Goal: Information Seeking & Learning: Learn about a topic

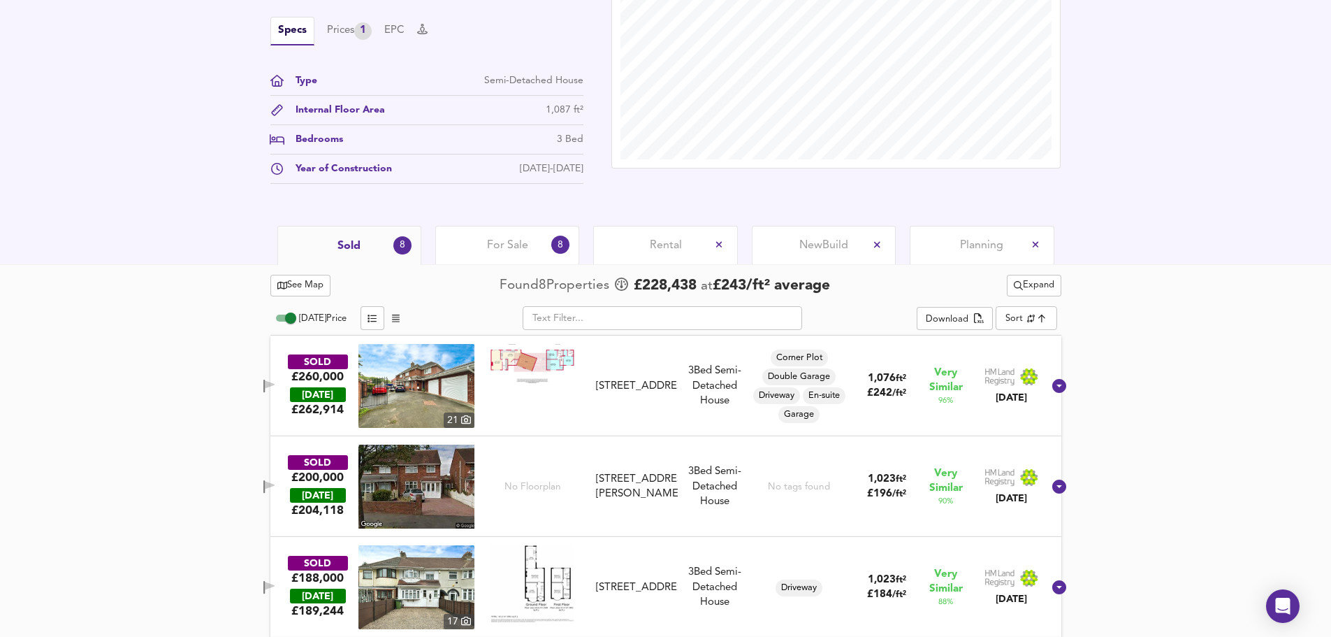
scroll to position [489, 0]
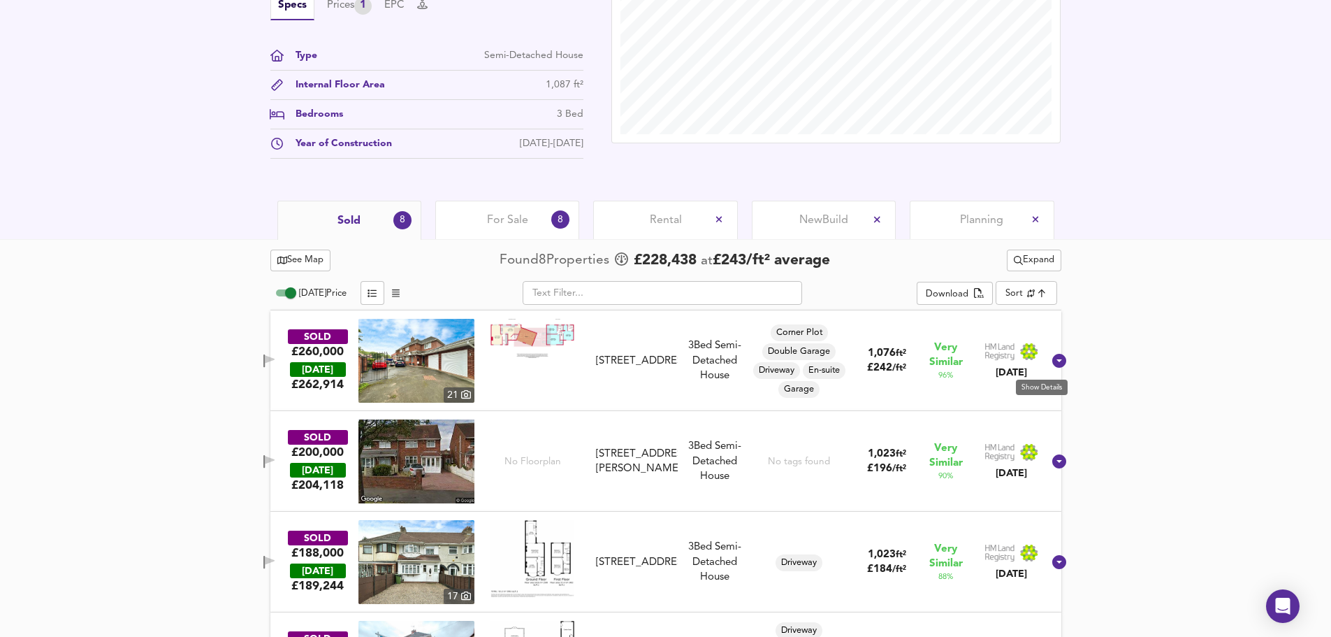
click at [1052, 361] on icon at bounding box center [1059, 361] width 14 height 14
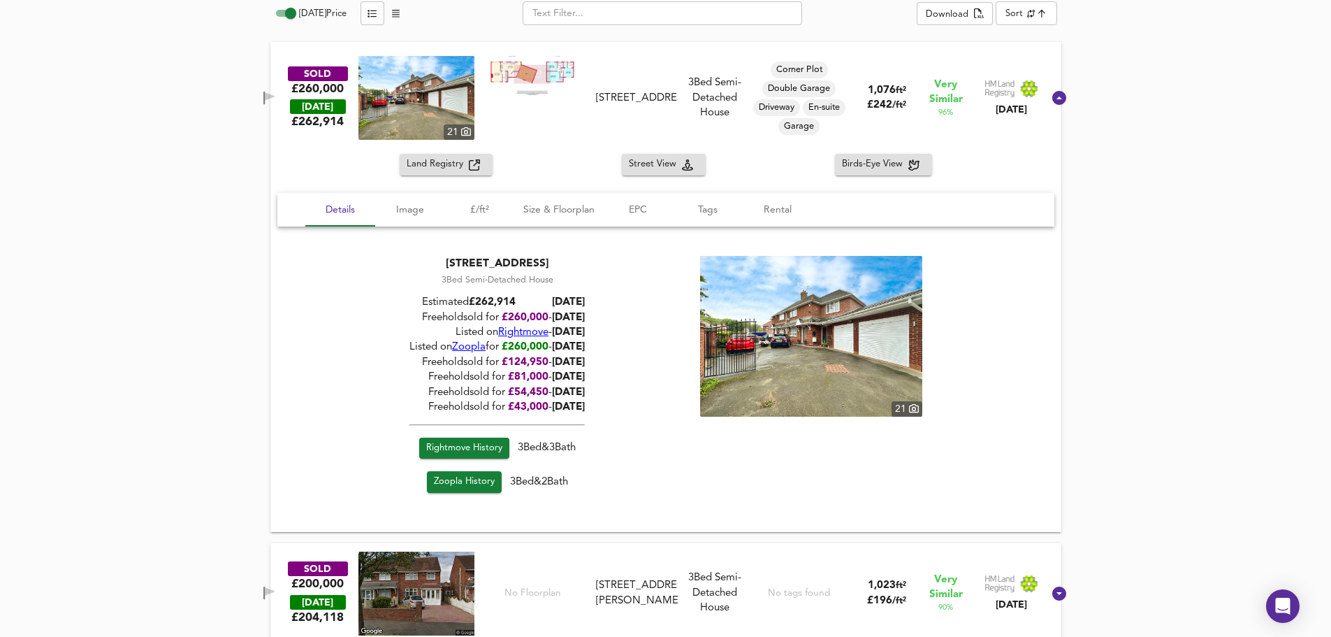
scroll to position [629, 0]
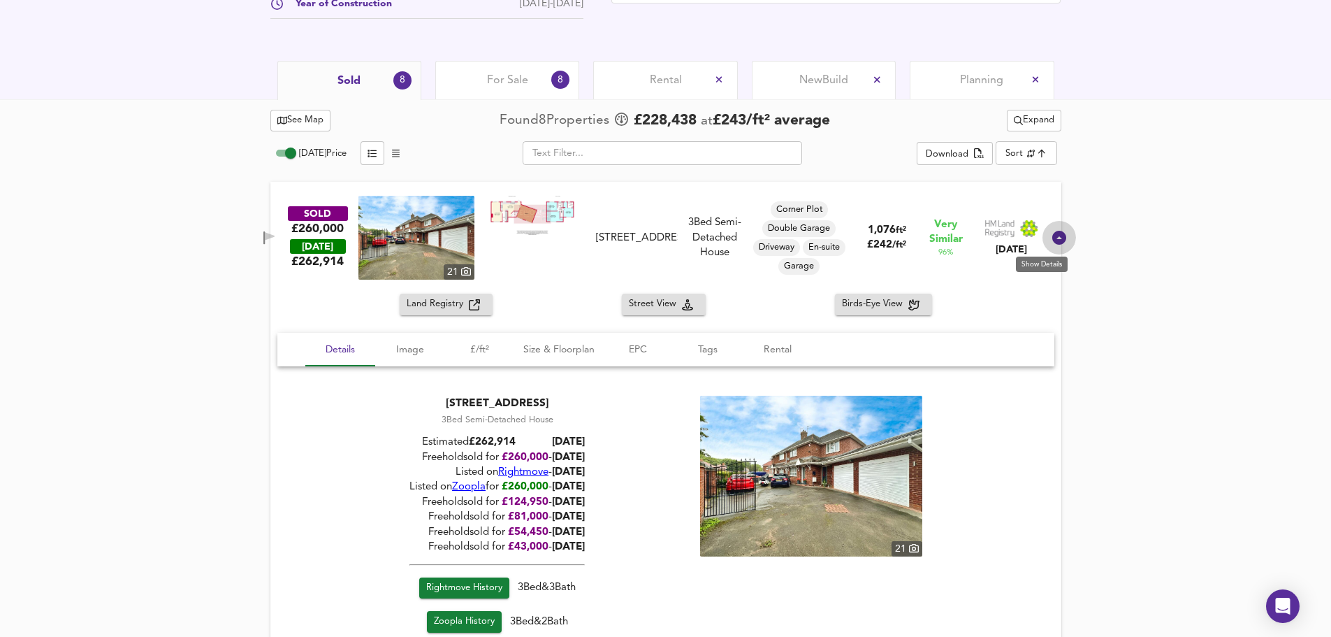
click at [1052, 235] on icon at bounding box center [1059, 238] width 14 height 14
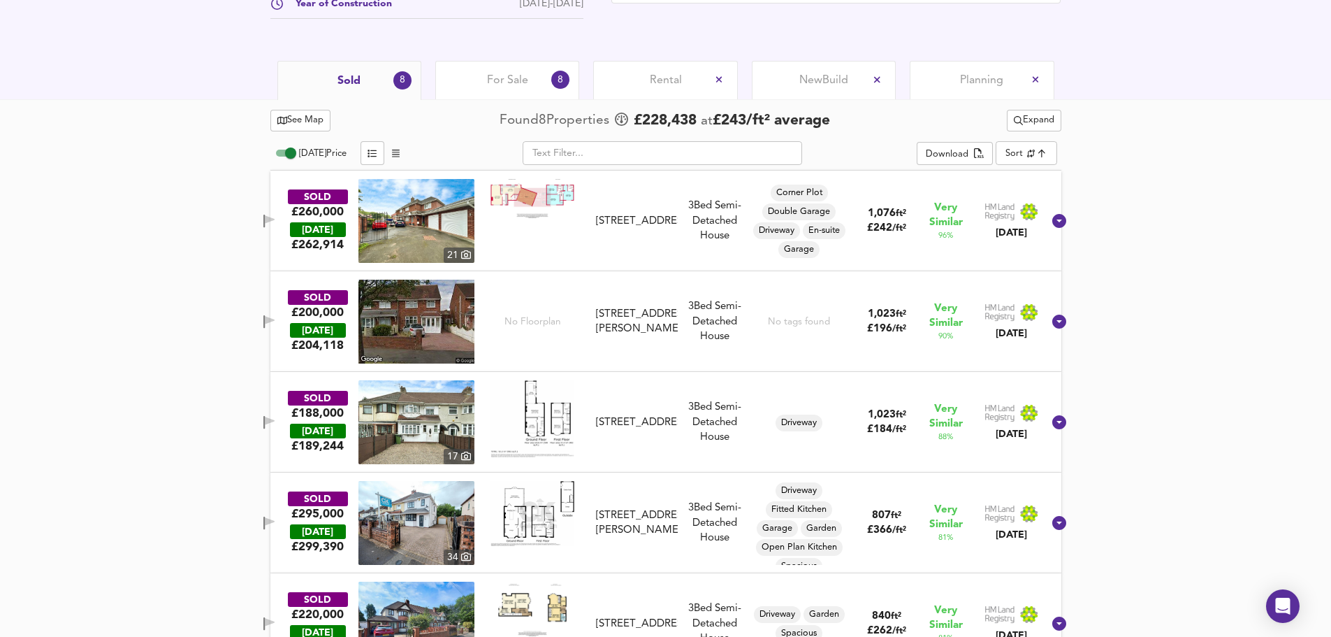
click at [312, 122] on span "See Map" at bounding box center [300, 120] width 47 height 16
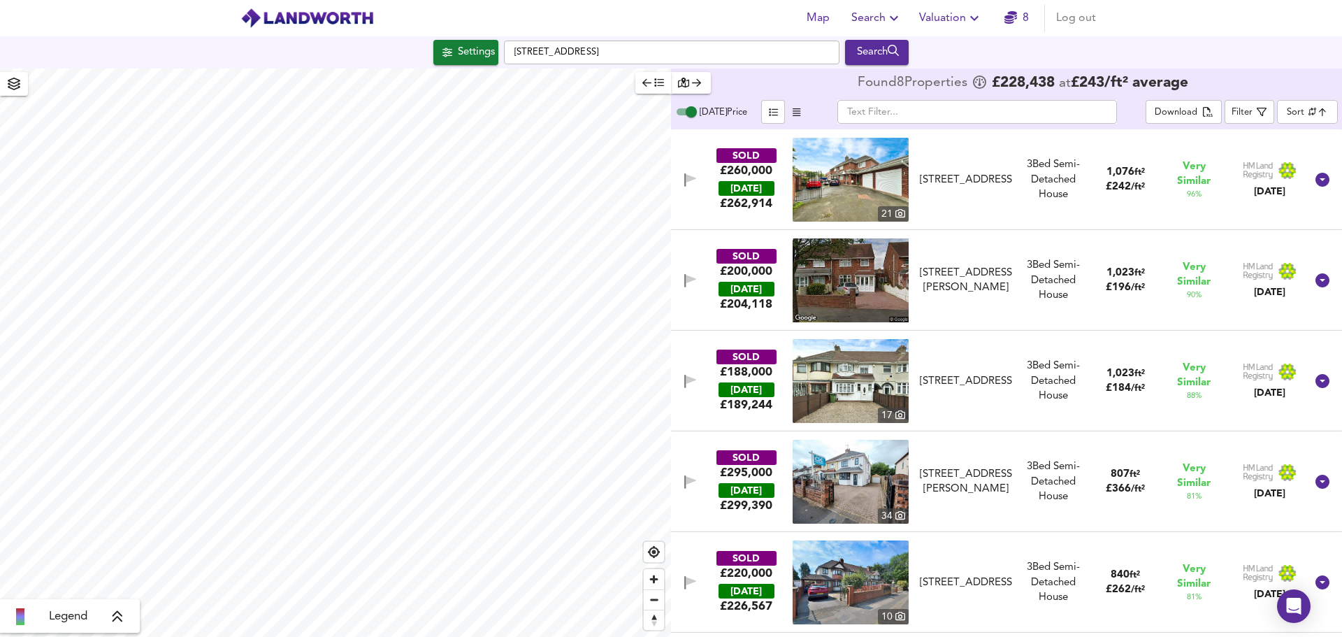
checkbox input "false"
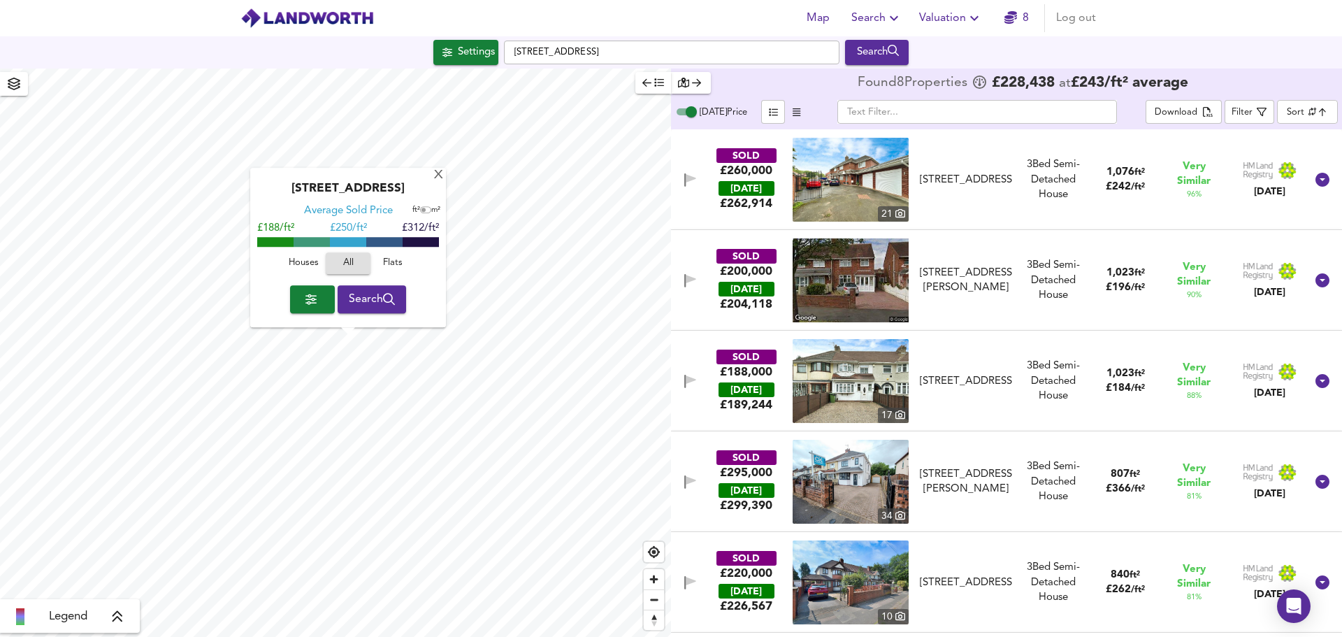
click at [442, 175] on div "X" at bounding box center [439, 175] width 12 height 13
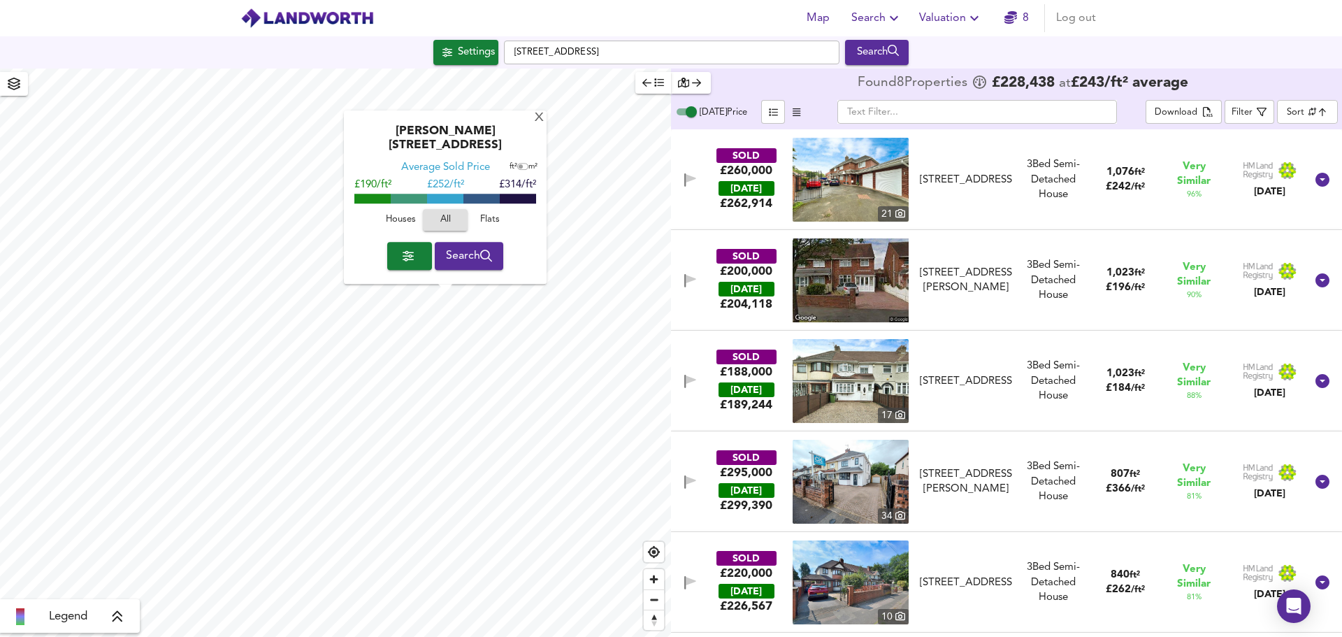
click at [537, 125] on div "X" at bounding box center [539, 118] width 12 height 13
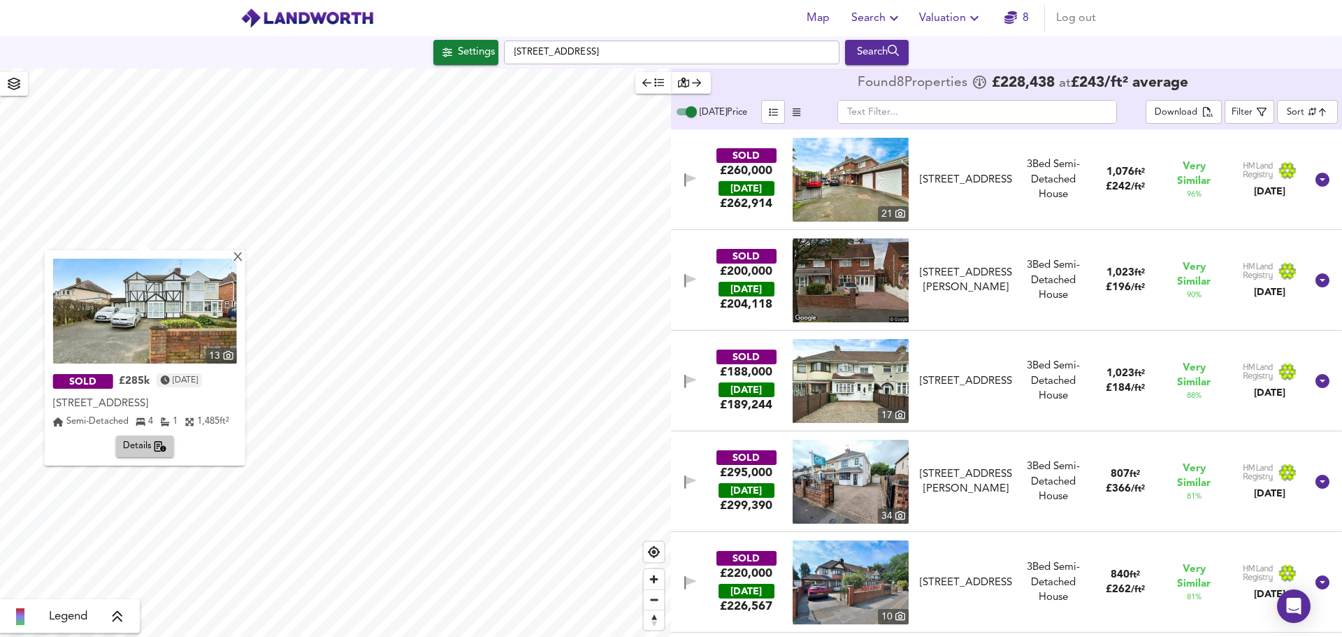
click at [234, 256] on div "X" at bounding box center [237, 258] width 12 height 13
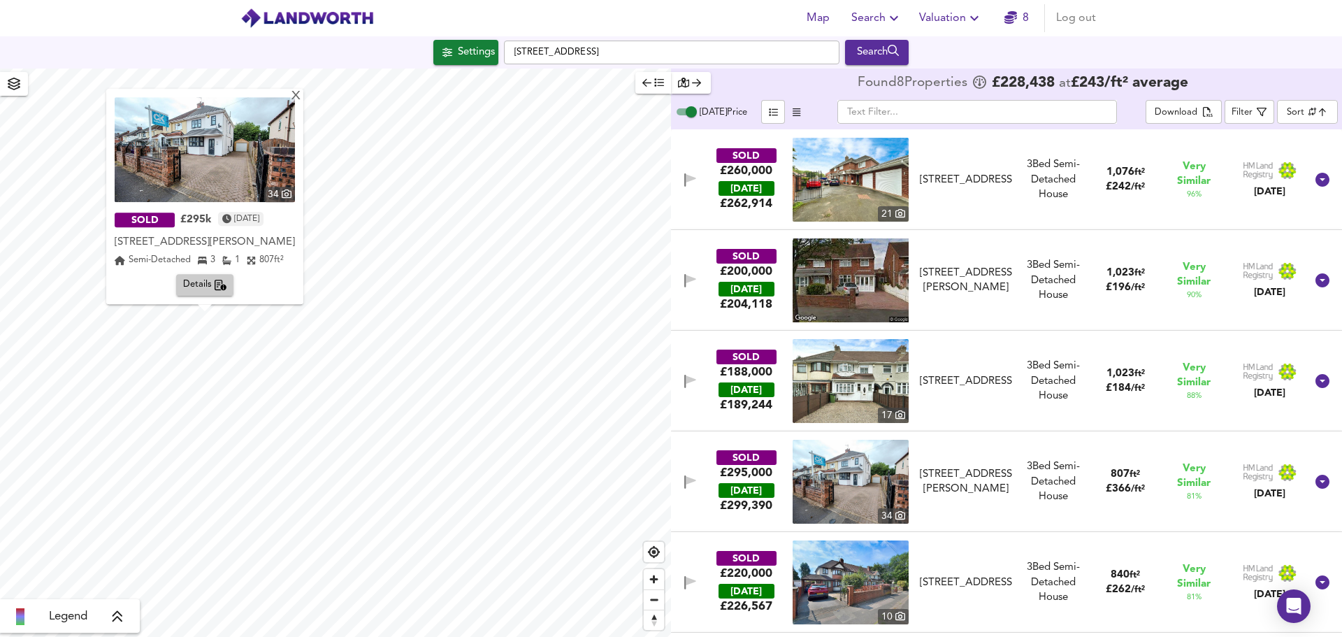
click at [292, 99] on div "X" at bounding box center [296, 96] width 12 height 13
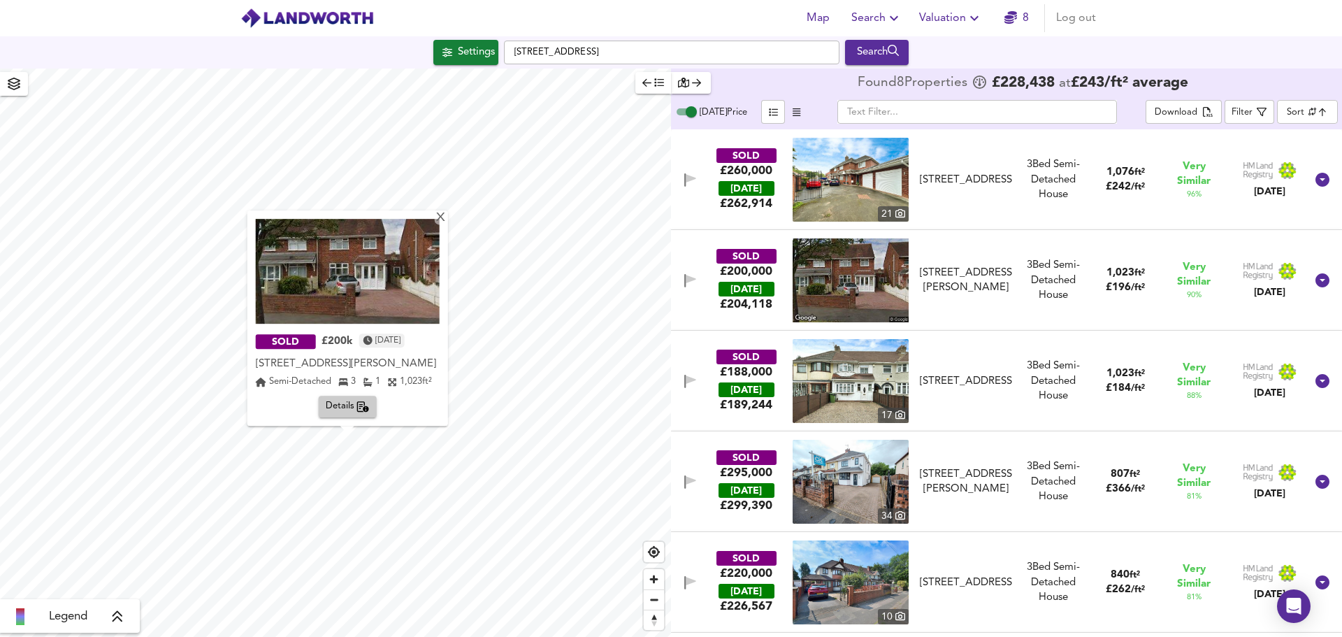
click at [120, 621] on icon at bounding box center [117, 616] width 13 height 14
drag, startPoint x: 124, startPoint y: 522, endPoint x: 133, endPoint y: 502, distance: 22.2
click at [126, 516] on icon at bounding box center [128, 516] width 13 height 14
click at [8, 91] on span "button" at bounding box center [14, 84] width 22 height 20
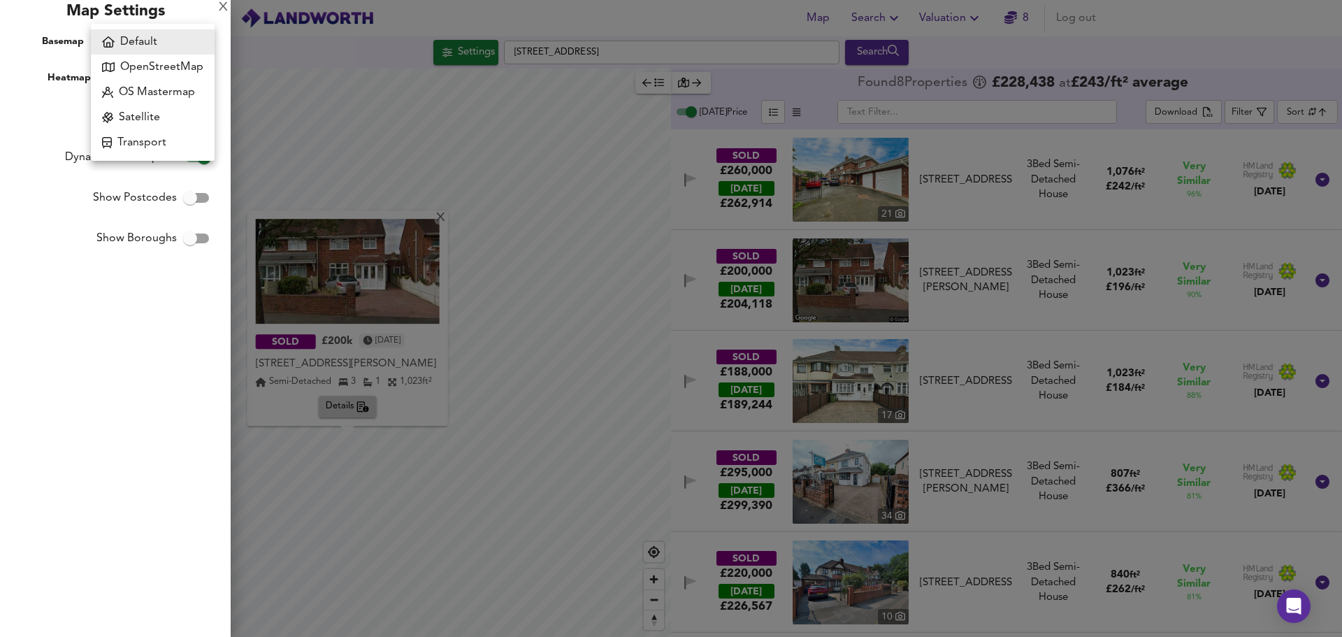
click at [200, 39] on body "Map Search Valuation 8 Log out Settings [GEOGRAPHIC_DATA] Search X SOLD £200k […" at bounding box center [671, 318] width 1342 height 637
click at [200, 39] on li "Default" at bounding box center [153, 41] width 124 height 25
click at [194, 198] on input "Show Postcodes" at bounding box center [190, 197] width 80 height 27
checkbox input "true"
click at [216, 5] on div "Map Settings" at bounding box center [115, 15] width 231 height 31
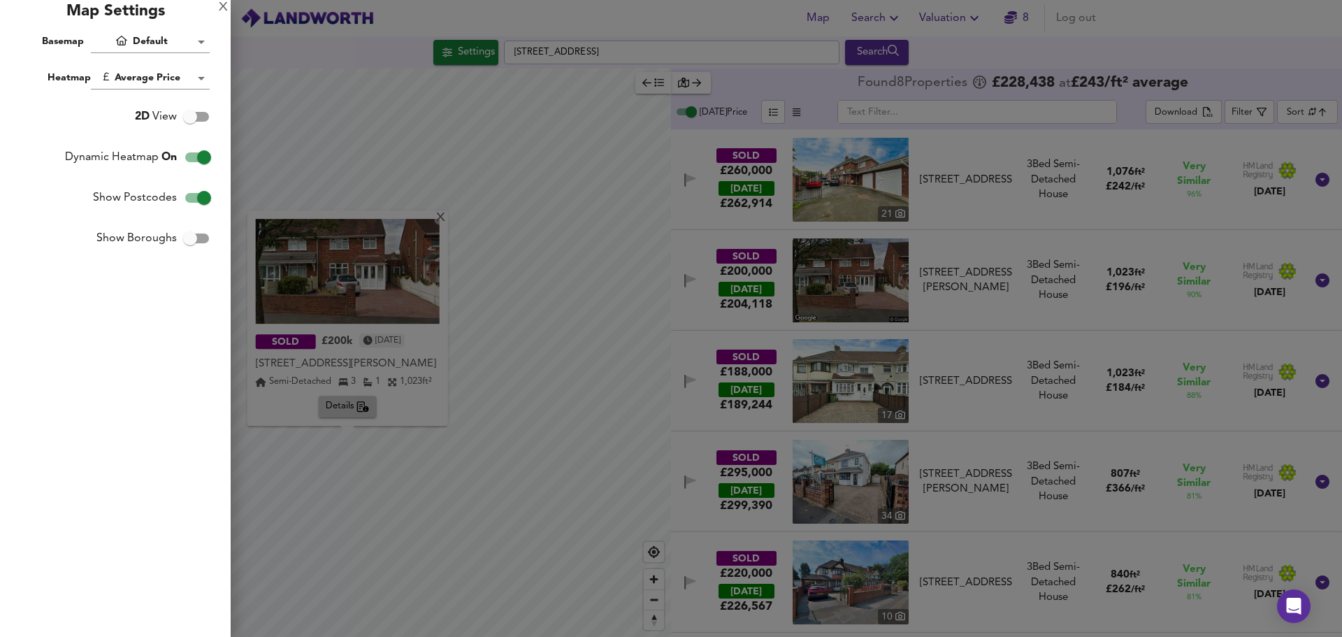
click at [221, 7] on div "X" at bounding box center [223, 8] width 9 height 10
